Goal: Task Accomplishment & Management: Complete application form

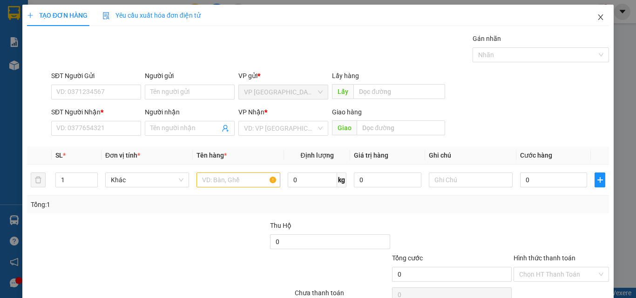
click at [598, 16] on span "Close" at bounding box center [600, 18] width 26 height 26
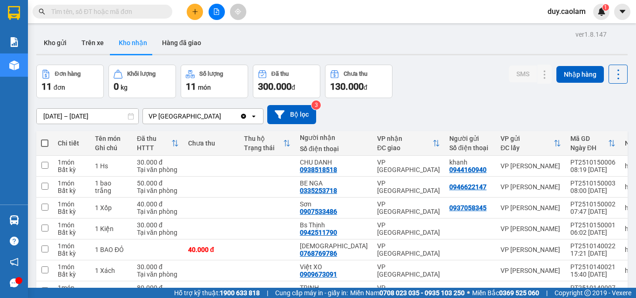
click at [192, 9] on icon "plus" at bounding box center [195, 11] width 7 height 7
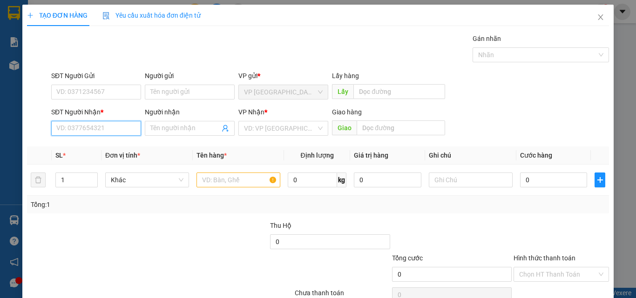
click at [98, 128] on input "SĐT Người Nhận *" at bounding box center [96, 128] width 90 height 15
drag, startPoint x: 91, startPoint y: 129, endPoint x: 109, endPoint y: 130, distance: 18.7
click at [92, 129] on input "4116" at bounding box center [96, 128] width 90 height 15
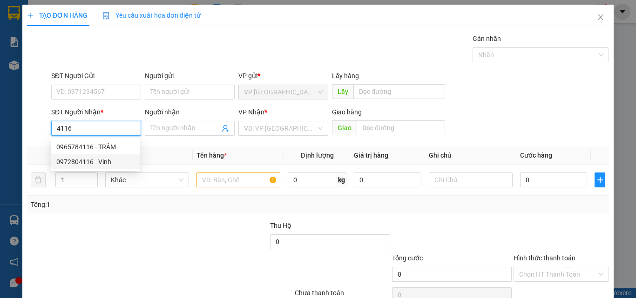
click at [97, 162] on div "0972804116 - Vinh" at bounding box center [95, 162] width 78 height 10
type input "0972804116"
type input "Vinh"
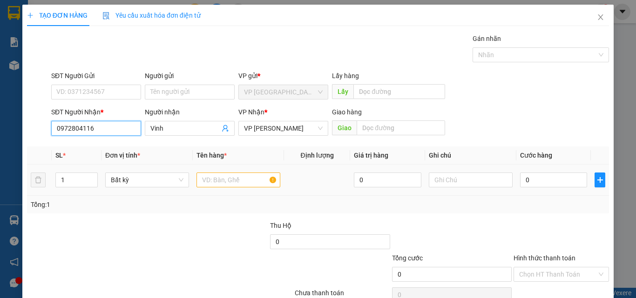
type input "0972804116"
click at [215, 179] on input "text" at bounding box center [238, 180] width 84 height 15
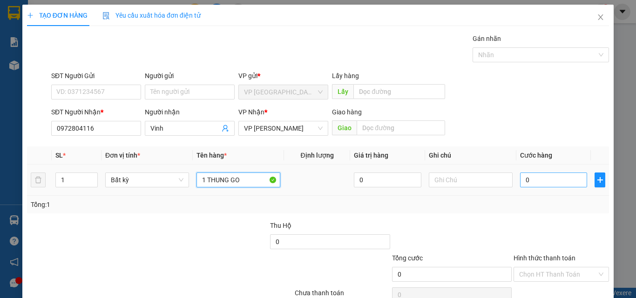
type input "1 THUNG GO"
type input "1"
type input "12"
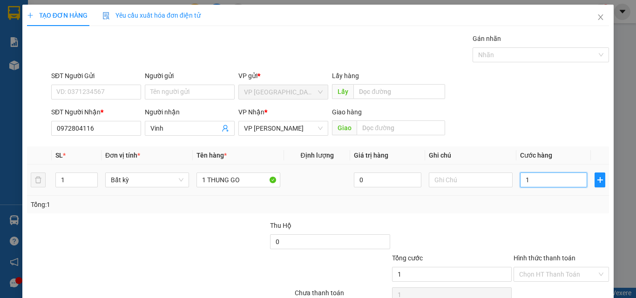
type input "12"
type input "120"
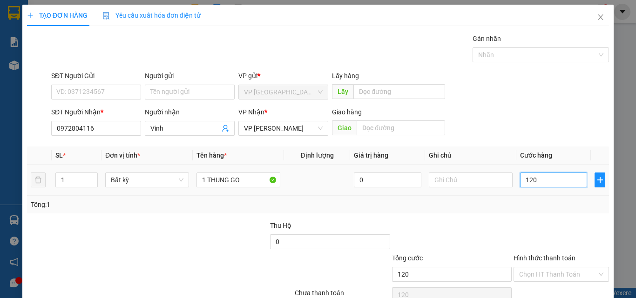
type input "1.200"
type input "12.000"
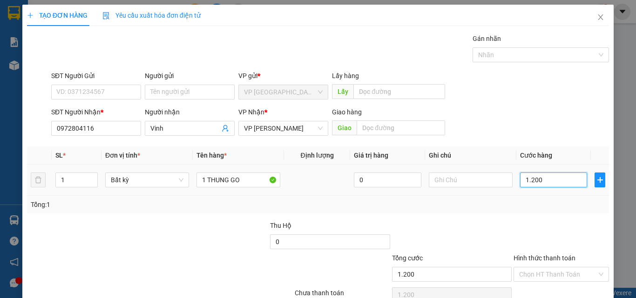
type input "12.000"
type input "120.000"
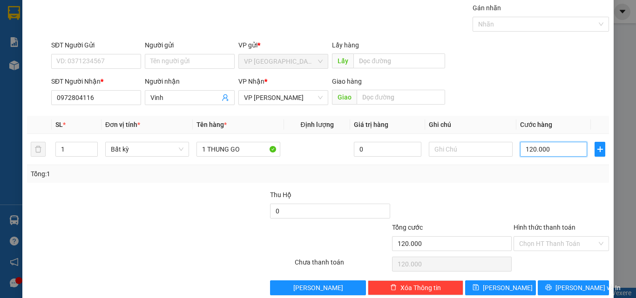
scroll to position [46, 0]
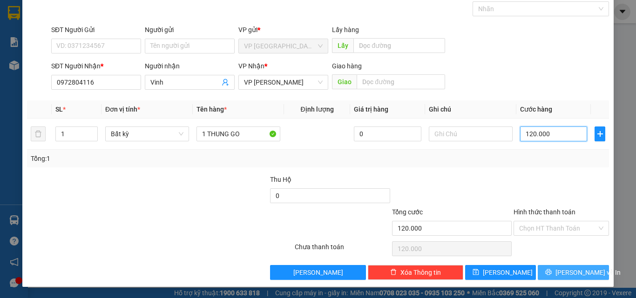
type input "120.000"
click at [545, 271] on button "[PERSON_NAME] và In" at bounding box center [573, 272] width 71 height 15
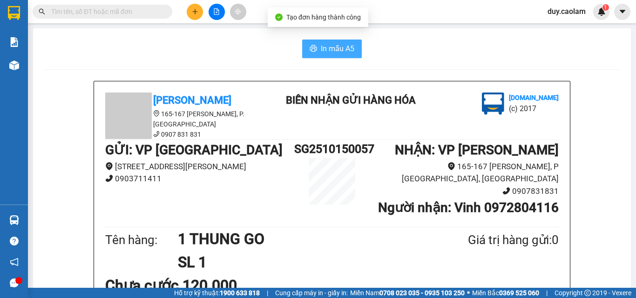
click at [335, 52] on span "In mẫu A5" at bounding box center [338, 49] width 34 height 12
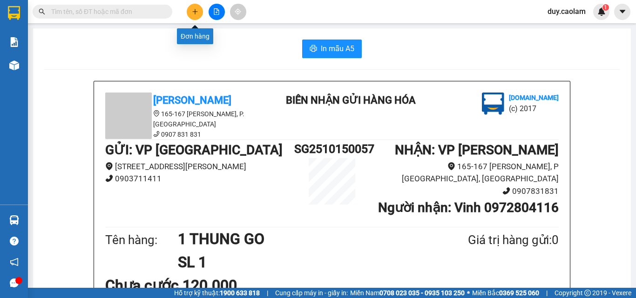
click at [198, 14] on button at bounding box center [195, 12] width 16 height 16
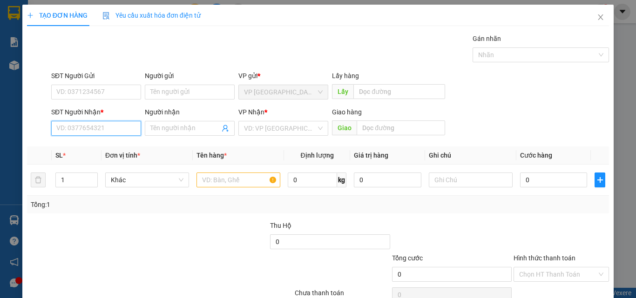
click at [101, 132] on input "SĐT Người Nhận *" at bounding box center [96, 128] width 90 height 15
click at [104, 129] on input "4116" at bounding box center [96, 128] width 90 height 15
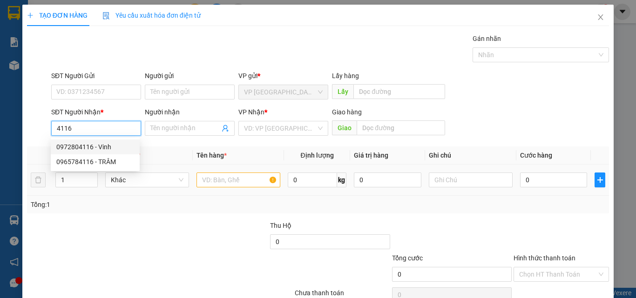
click at [105, 152] on div "0972804116 - Vinh" at bounding box center [95, 147] width 78 height 10
type input "0972804116"
type input "Vinh"
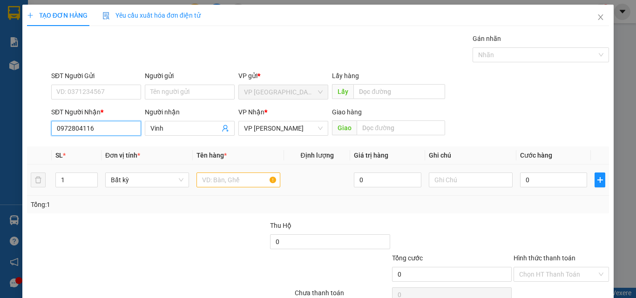
type input "0972804116"
click at [227, 182] on input "text" at bounding box center [238, 180] width 84 height 15
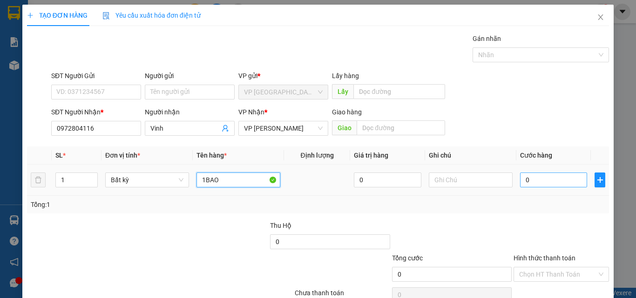
type input "1BAO"
click at [529, 182] on input "0" at bounding box center [553, 180] width 67 height 15
type input "5"
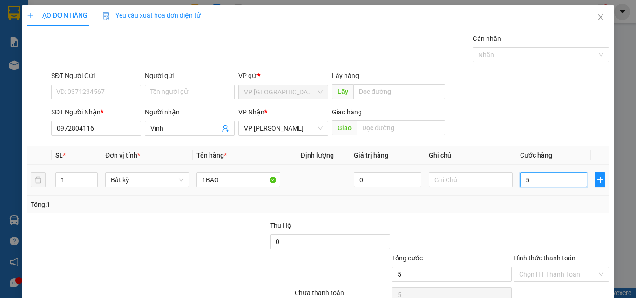
type input "50"
type input "500"
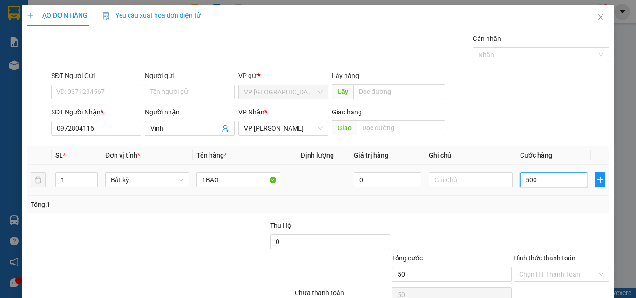
type input "500"
type input "5.000"
type input "50.000"
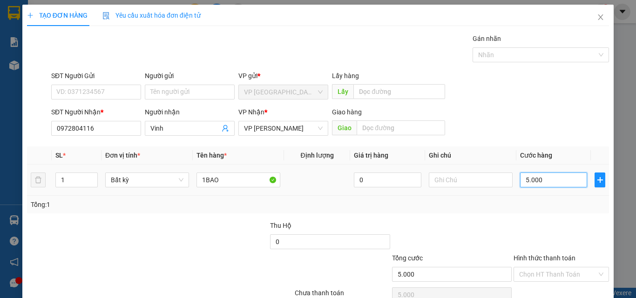
type input "50.000"
type input "500.000"
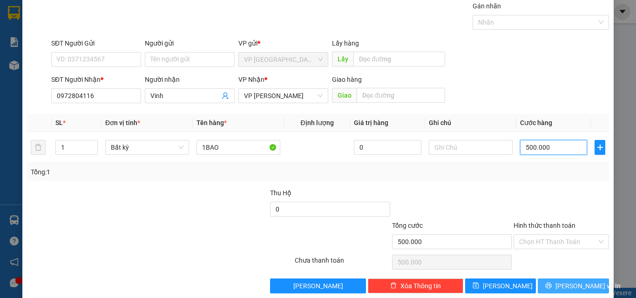
scroll to position [46, 0]
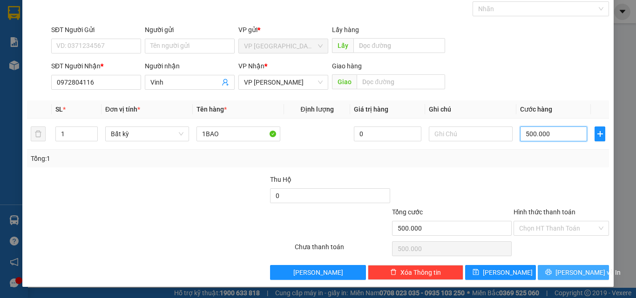
type input "50.000"
drag, startPoint x: 570, startPoint y: 276, endPoint x: 567, endPoint y: 264, distance: 11.9
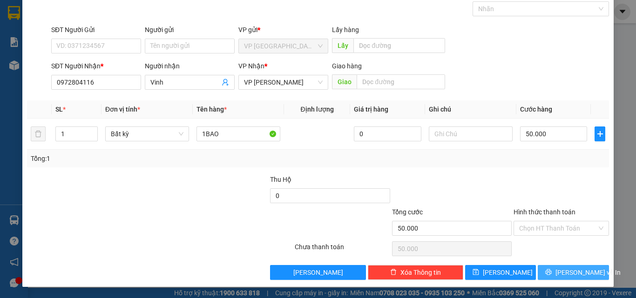
click at [569, 274] on span "[PERSON_NAME] và In" at bounding box center [587, 273] width 65 height 10
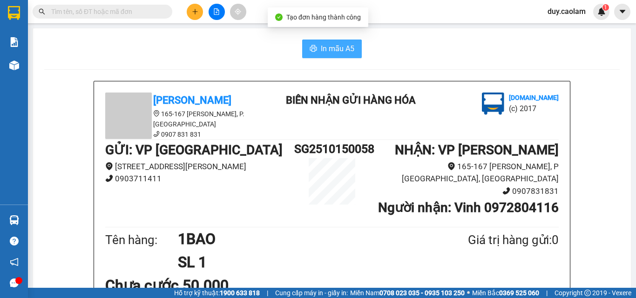
click at [336, 53] on span "In mẫu A5" at bounding box center [338, 49] width 34 height 12
